Goal: Complete application form: Complete application form

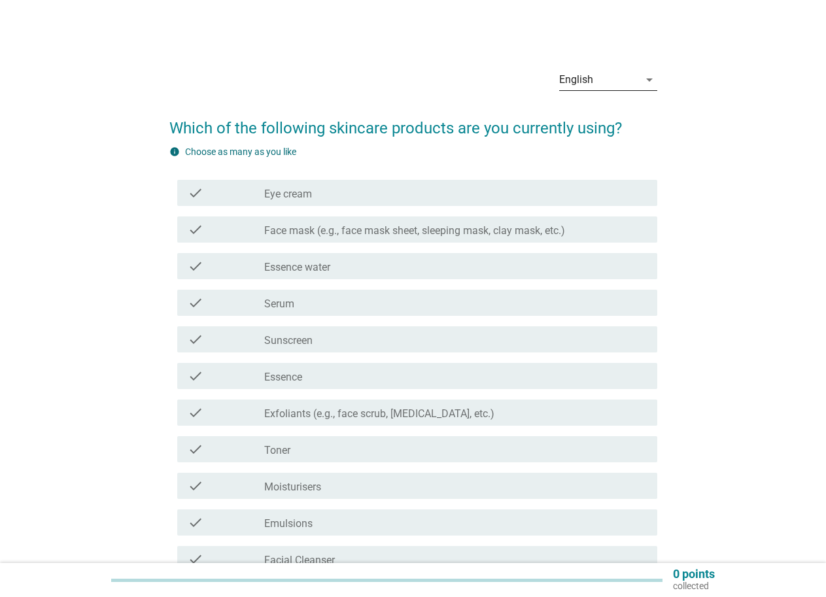
click at [641, 76] on icon "arrow_drop_down" at bounding box center [649, 80] width 16 height 16
click at [615, 119] on div "Bahasa Melayu" at bounding box center [607, 122] width 77 height 16
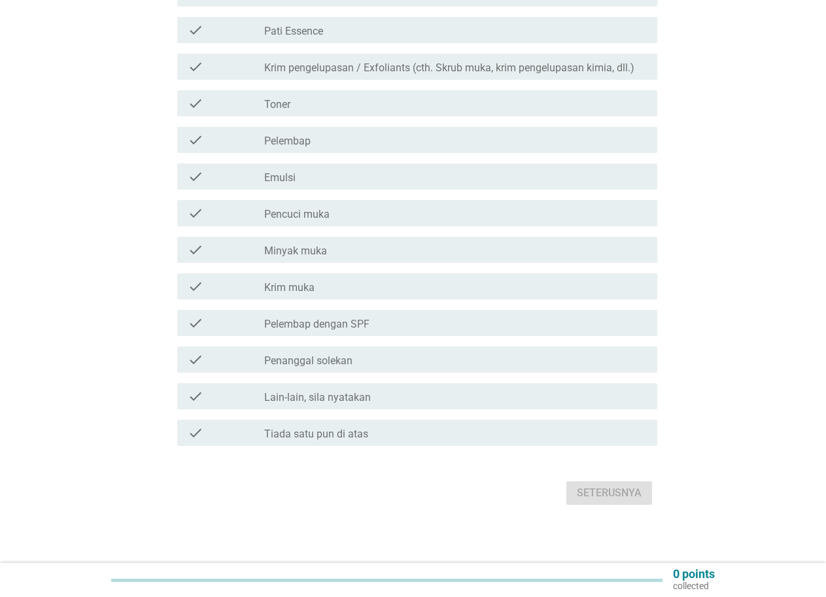
scroll to position [399, 0]
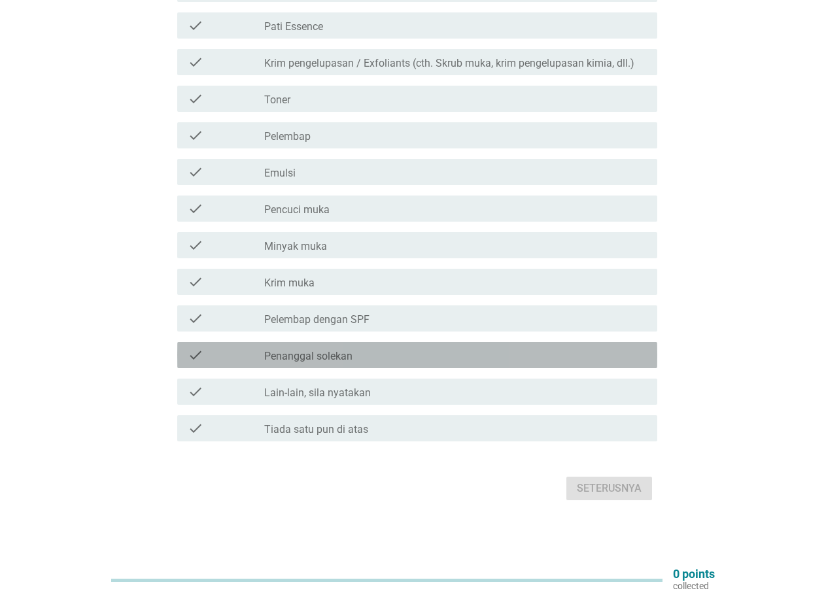
click at [295, 357] on label "Penanggal solekan" at bounding box center [308, 356] width 88 height 13
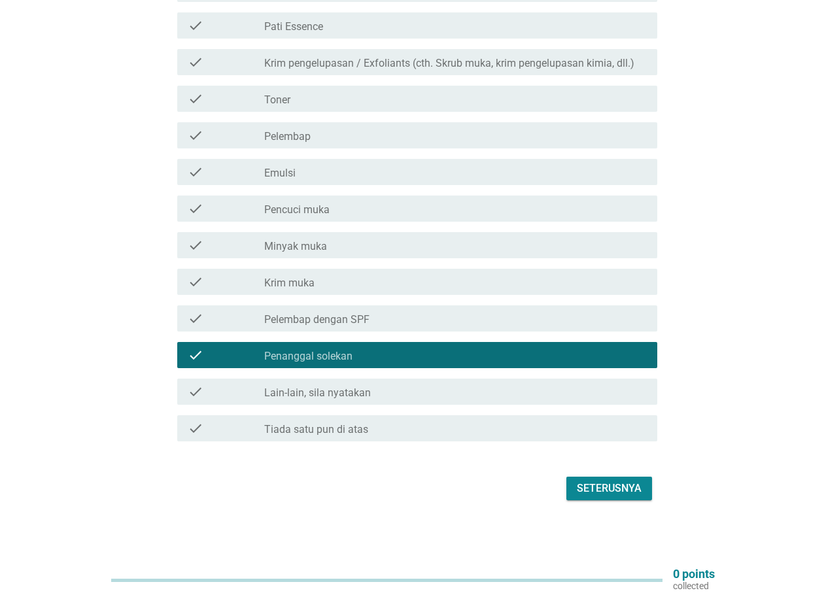
click at [312, 322] on label "Pelembap dengan SPF" at bounding box center [316, 319] width 105 height 13
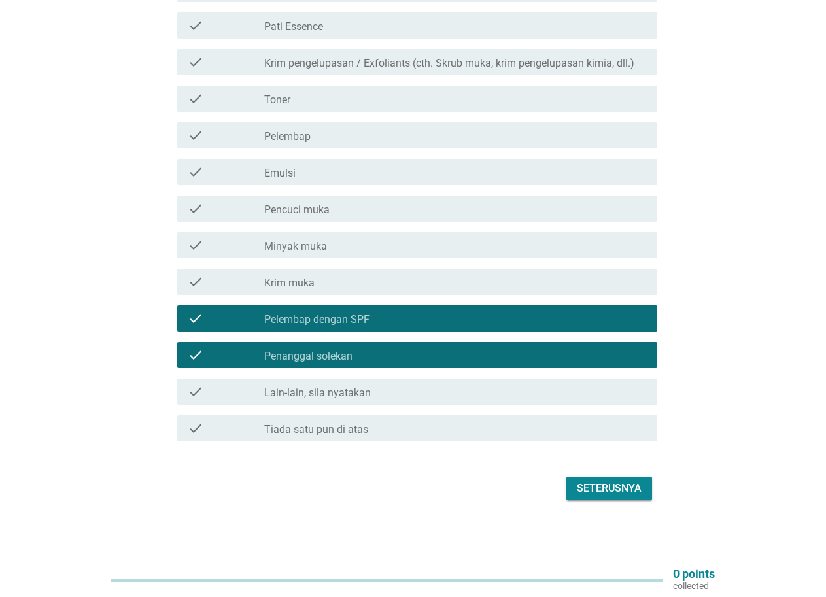
click at [310, 276] on div "check_box_outline_blank Krim muka" at bounding box center [455, 282] width 382 height 16
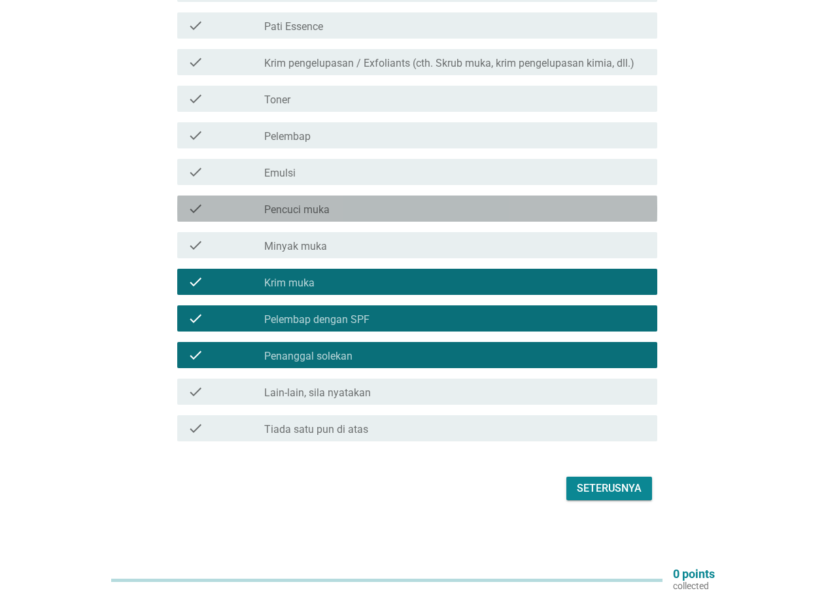
click at [311, 213] on label "Pencuci muka" at bounding box center [296, 209] width 65 height 13
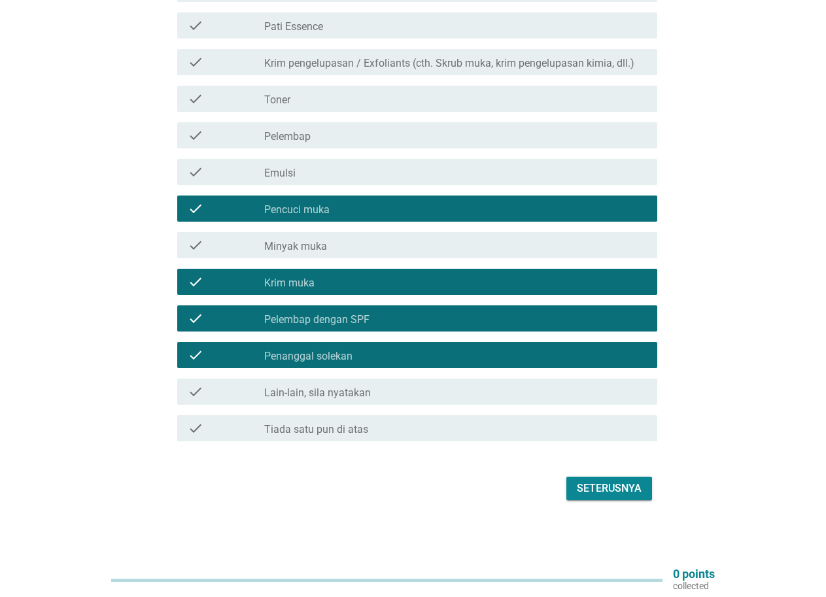
click at [299, 96] on div "check_box_outline_blank Toner" at bounding box center [455, 99] width 382 height 16
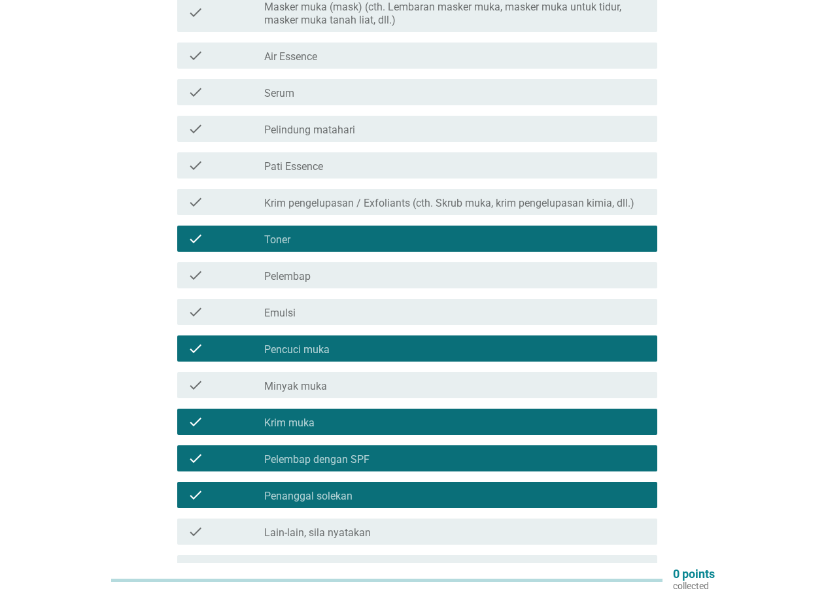
scroll to position [203, 0]
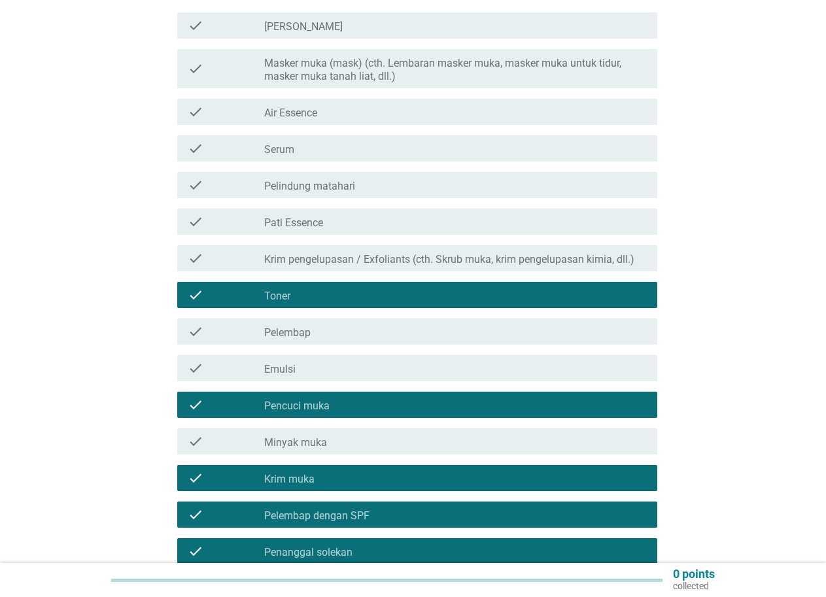
click at [304, 145] on div "check_box_outline_blank Serum" at bounding box center [455, 149] width 382 height 16
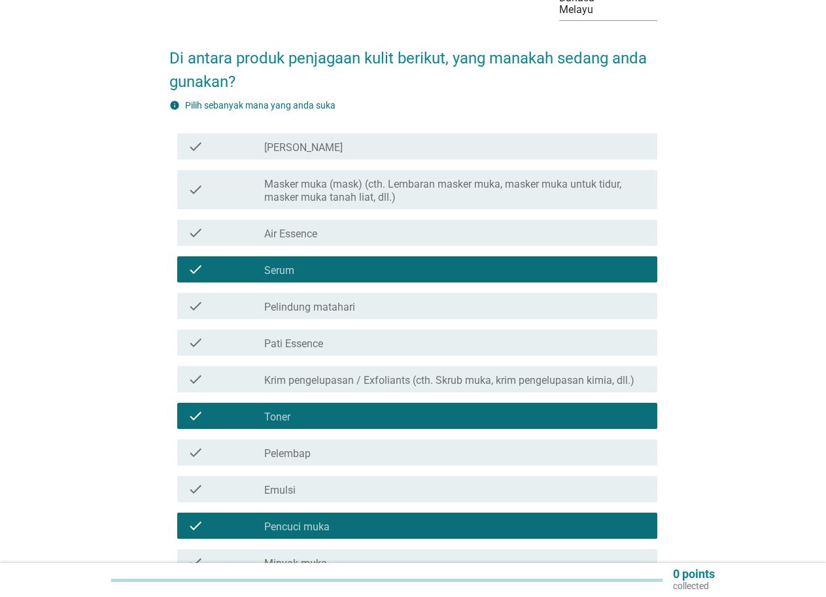
scroll to position [72, 0]
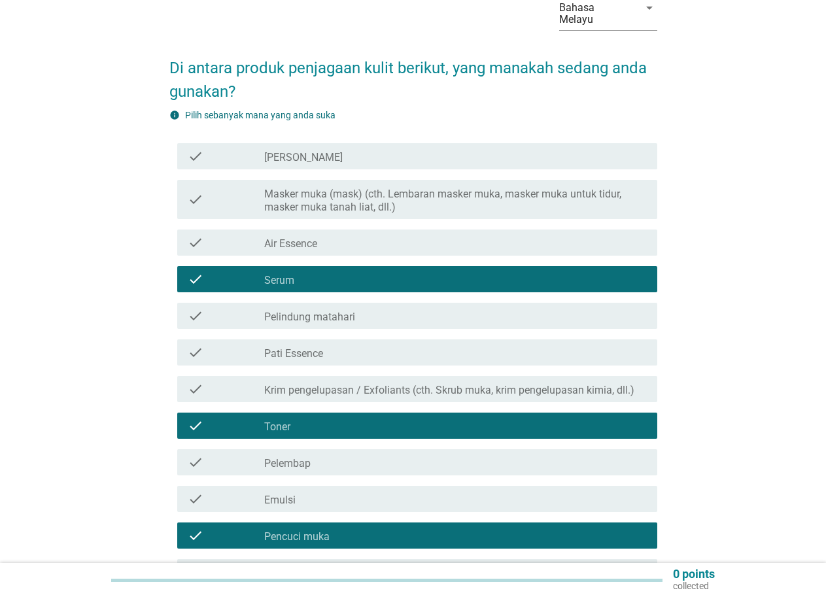
click at [321, 197] on label "Masker muka (mask) (cth. Lembaran masker muka, masker muka untuk tidur, masker …" at bounding box center [455, 201] width 382 height 26
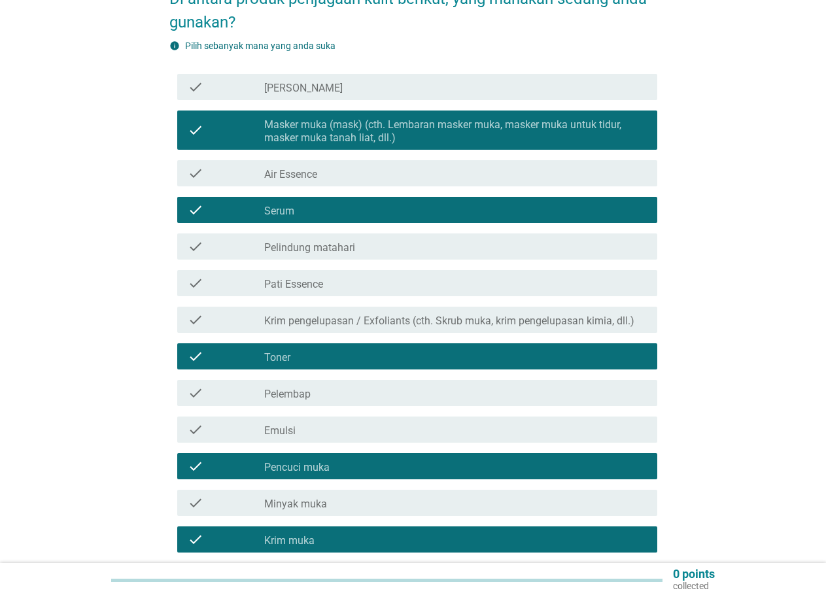
scroll to position [399, 0]
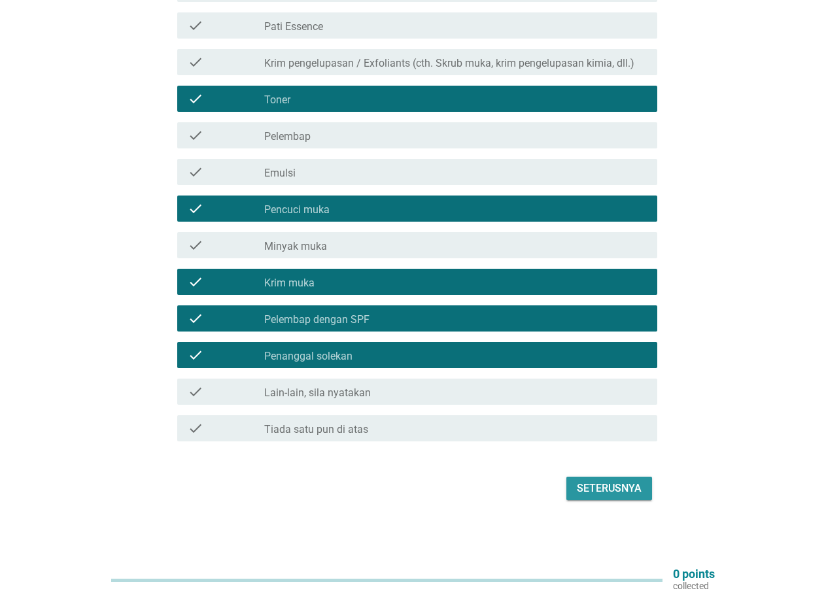
click at [629, 493] on div "Seterusnya" at bounding box center [608, 488] width 65 height 16
